Goal: Find specific page/section: Find specific page/section

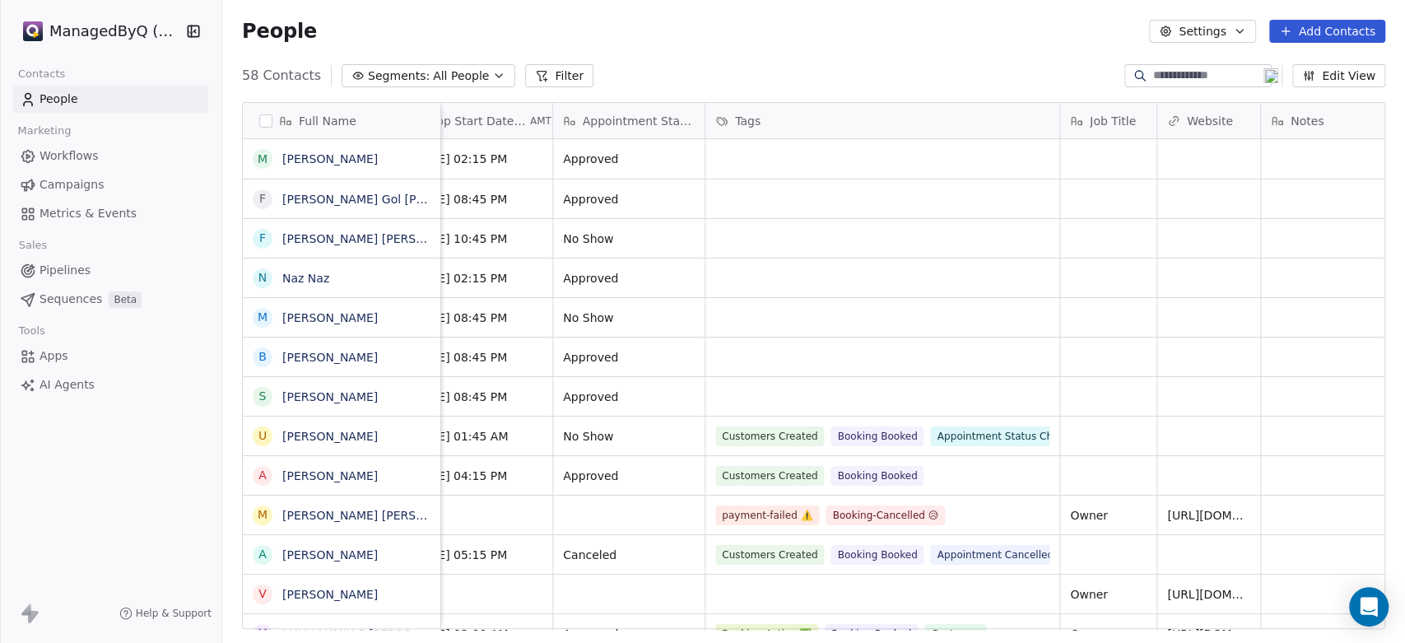
scroll to position [0, 1203]
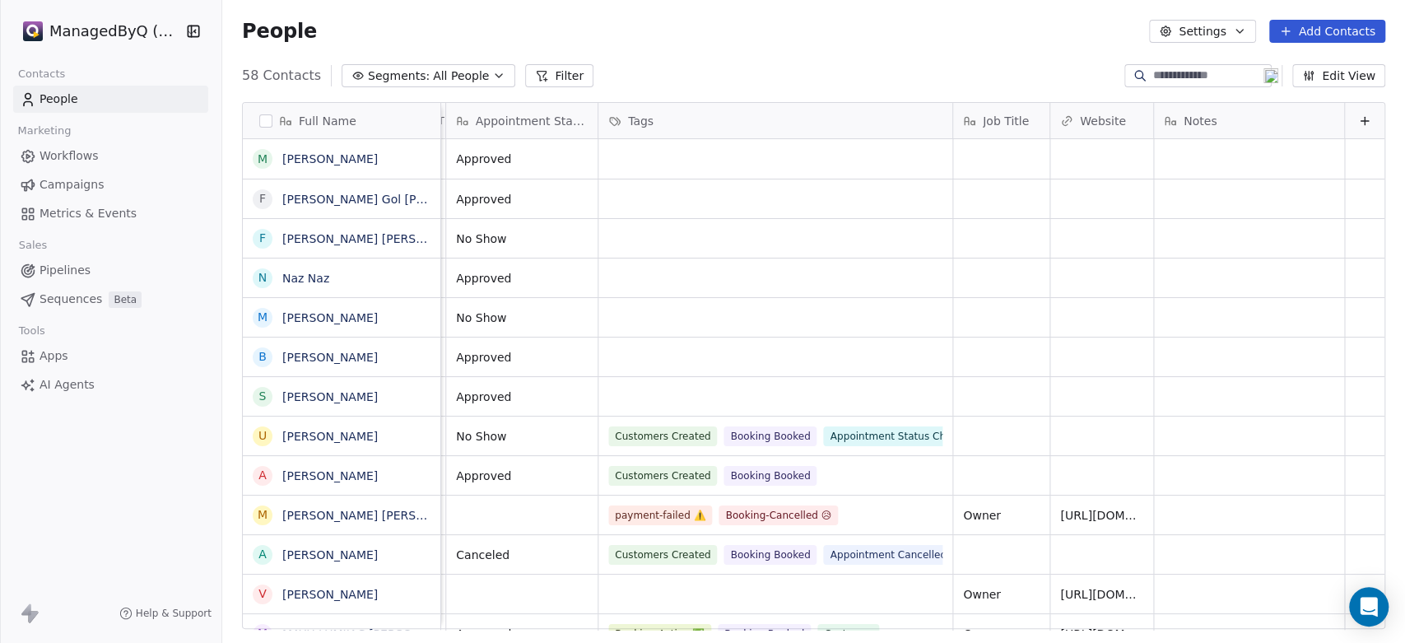
click at [1343, 75] on button "Edit View" at bounding box center [1339, 75] width 93 height 23
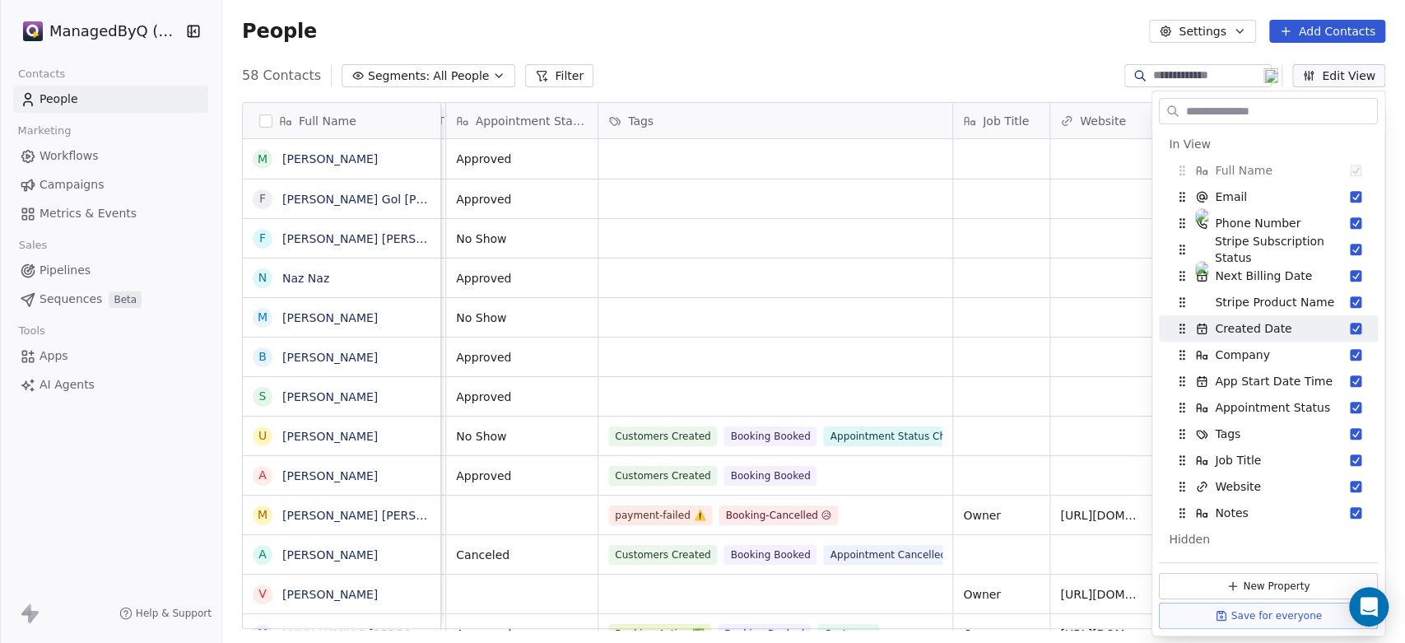
click at [850, 66] on div "58 Contacts Segments: All People Filter Edit View" at bounding box center [813, 76] width 1183 height 26
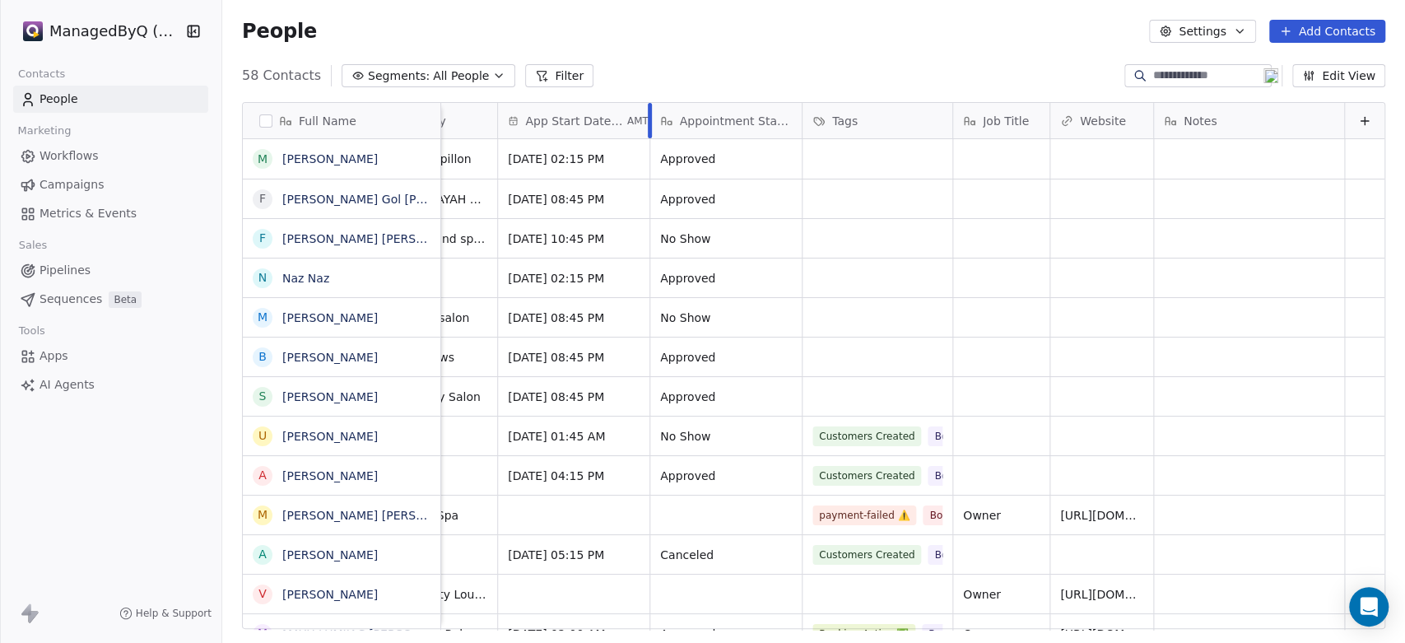
scroll to position [0, 998]
drag, startPoint x: 937, startPoint y: 116, endPoint x: 734, endPoint y: 128, distance: 202.8
click at [734, 128] on div "Next Billing Date AMT Stripe Product Name Created Date AMT Company App Start Da…" at bounding box center [419, 121] width 1931 height 36
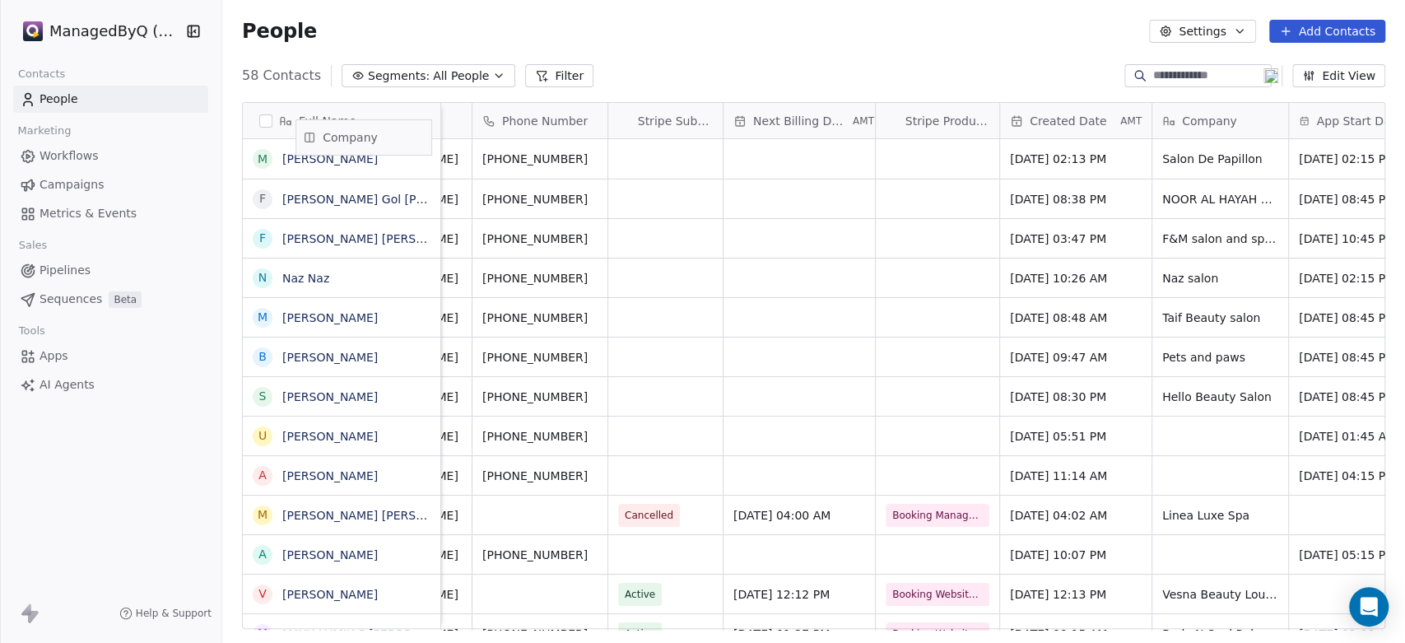
scroll to position [0, 0]
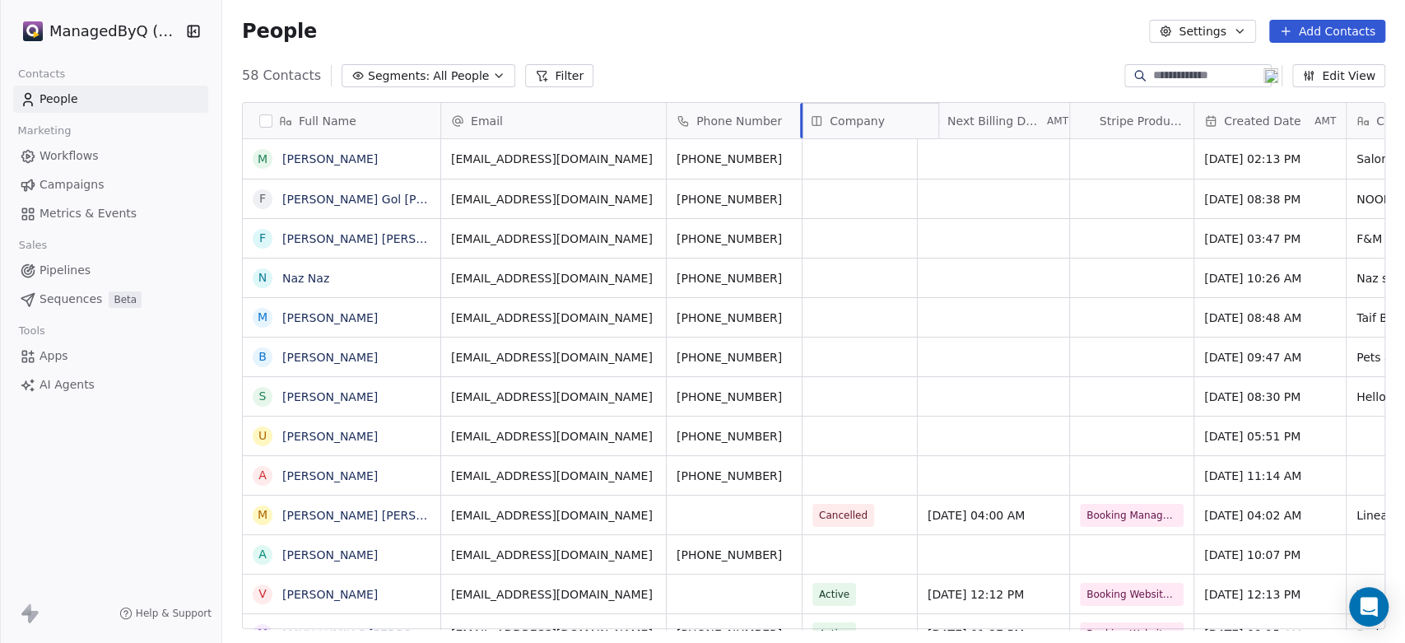
drag, startPoint x: 1123, startPoint y: 118, endPoint x: 852, endPoint y: 138, distance: 271.6
click at [852, 138] on div "Full Name M [PERSON_NAME] [PERSON_NAME] F [PERSON_NAME] [PERSON_NAME] F [PERSON…" at bounding box center [814, 366] width 1142 height 527
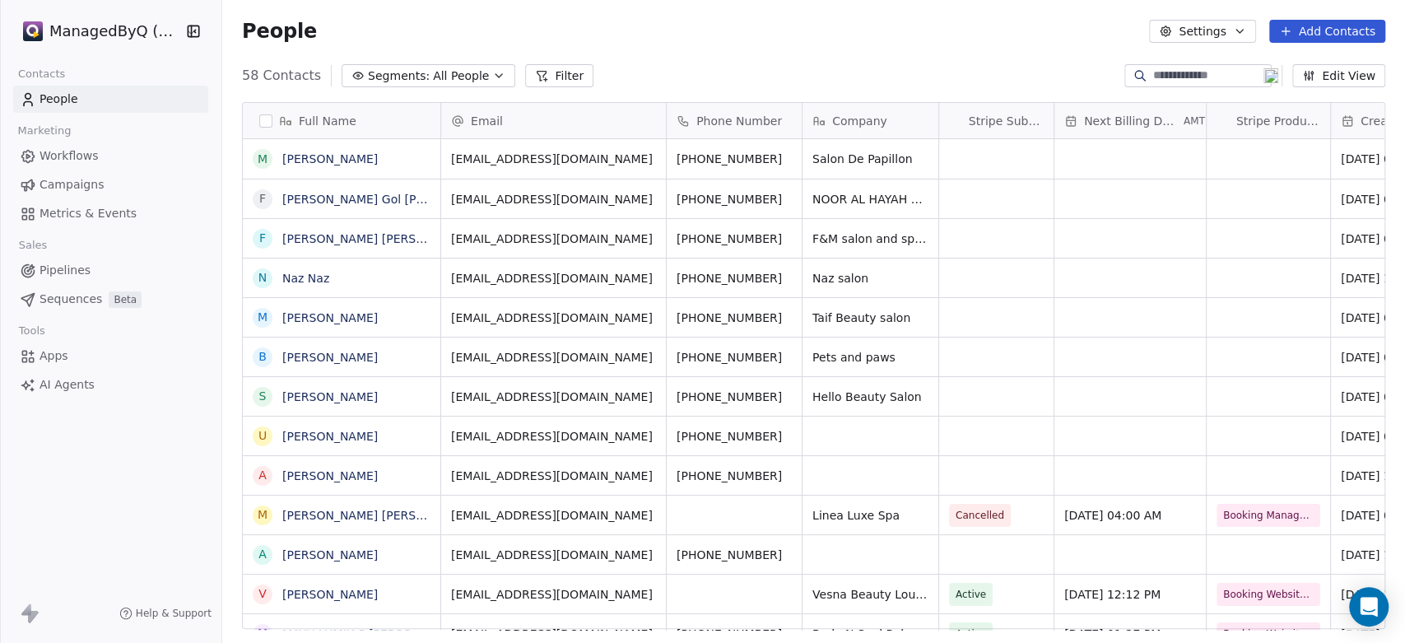
click at [76, 193] on span "Campaigns" at bounding box center [72, 184] width 64 height 17
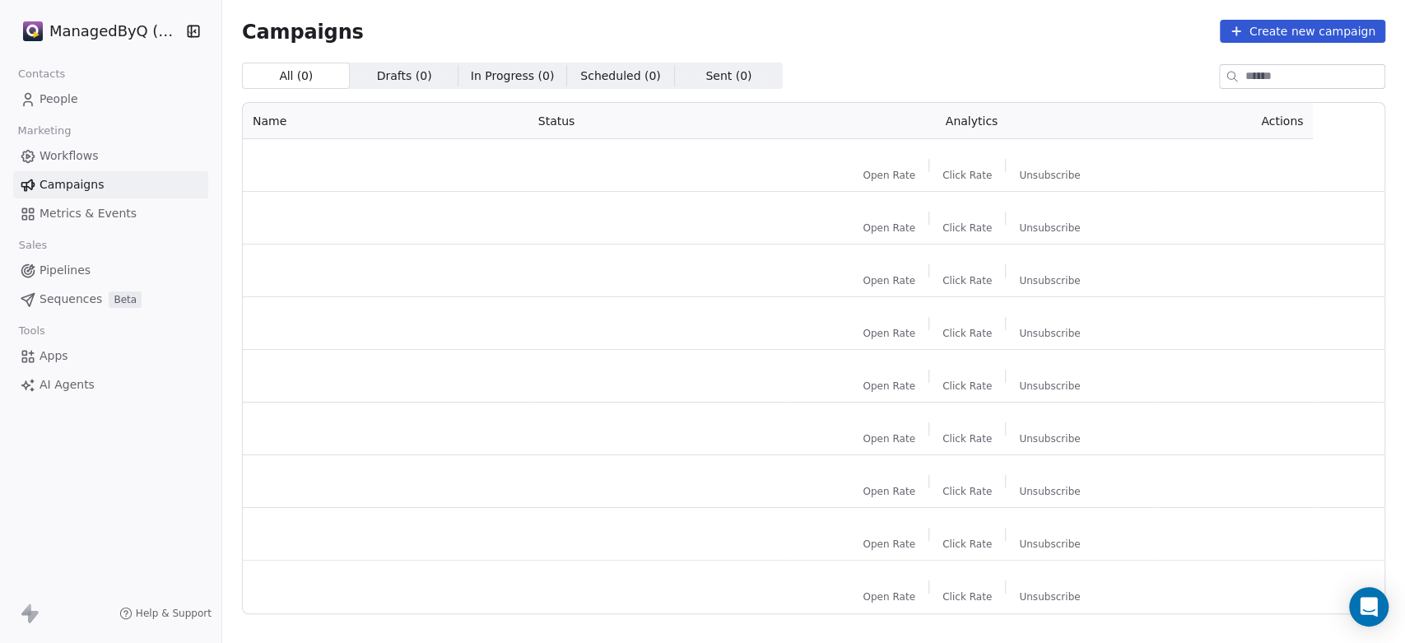
click at [77, 156] on span "Workflows" at bounding box center [69, 155] width 59 height 17
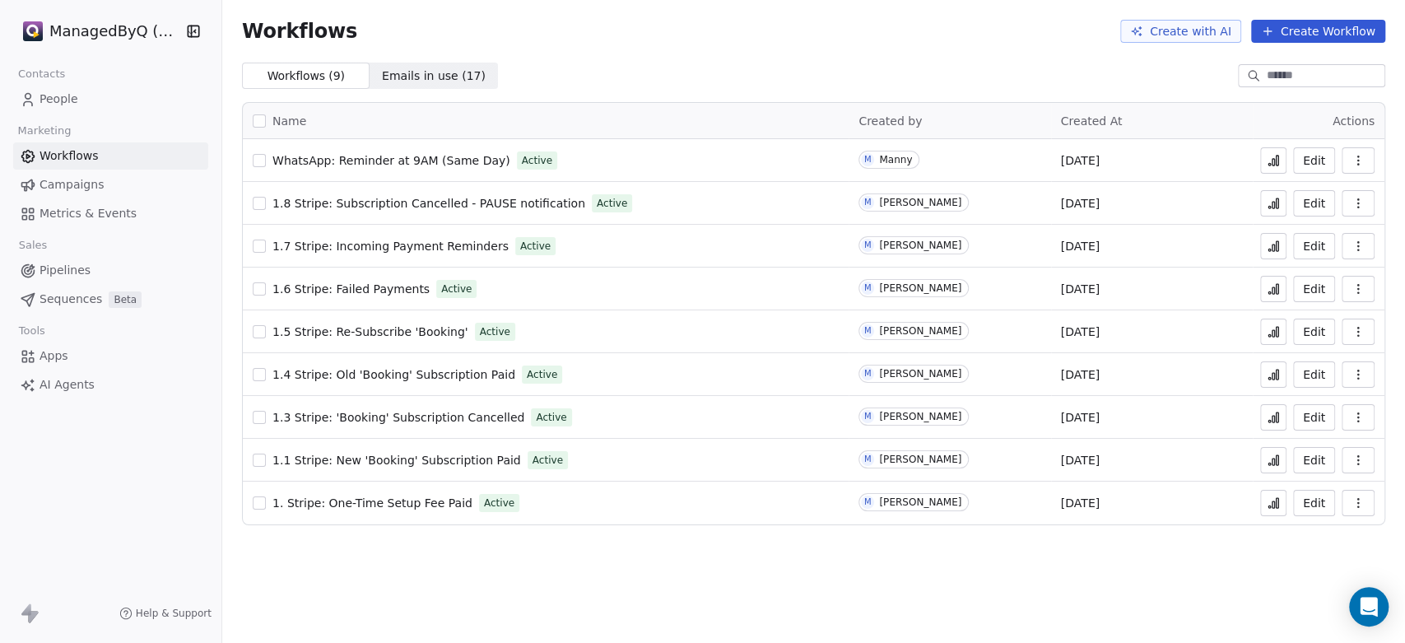
click at [399, 374] on span "1.4 Stripe: Old 'Booking' Subscription Paid" at bounding box center [393, 374] width 243 height 13
click at [362, 285] on span "1.6 Stripe: Failed Payments" at bounding box center [350, 288] width 157 height 13
click at [410, 243] on span "1.7 Stripe: Incoming Payment Reminders" at bounding box center [390, 246] width 236 height 13
